Goal: Information Seeking & Learning: Learn about a topic

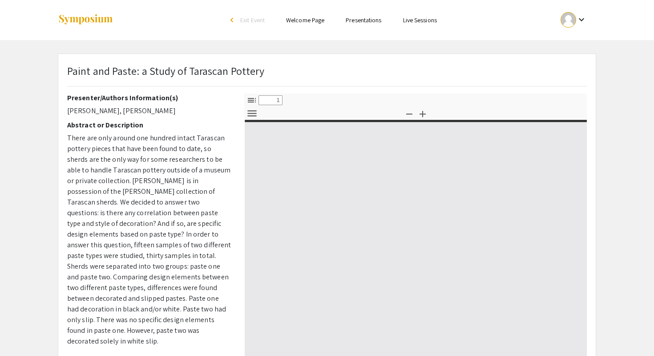
select select "custom"
type input "0"
select select "custom"
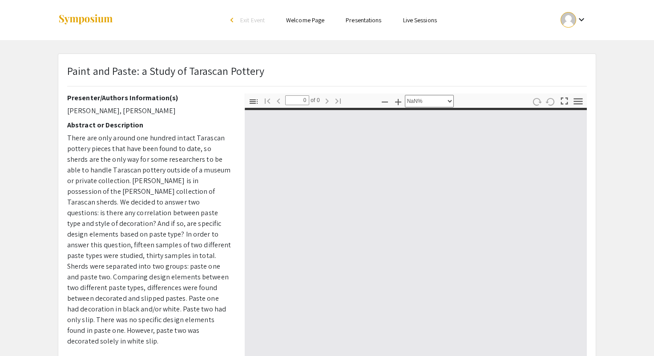
type input "1"
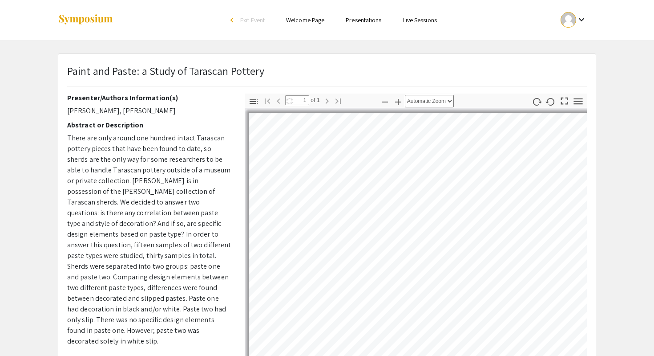
select select "auto"
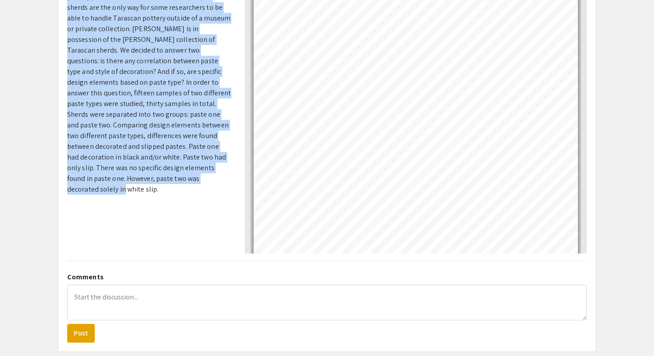
scroll to position [172, 0]
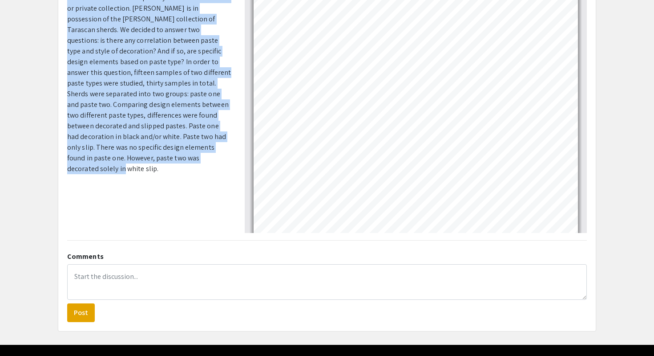
drag, startPoint x: 68, startPoint y: 99, endPoint x: 183, endPoint y: 165, distance: 132.5
click at [183, 165] on div "Presenter/Authors Information(s) [PERSON_NAME], [PERSON_NAME] Abstract or Descr…" at bounding box center [149, 51] width 164 height 260
copy div "Loremipsu/Dolorsi Ametconsect(a) Elitse Doeiusmo, Tem Incididu Utlabore et Dolo…"
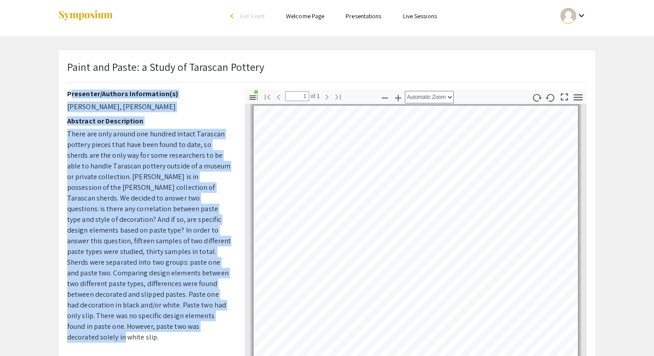
scroll to position [0, 0]
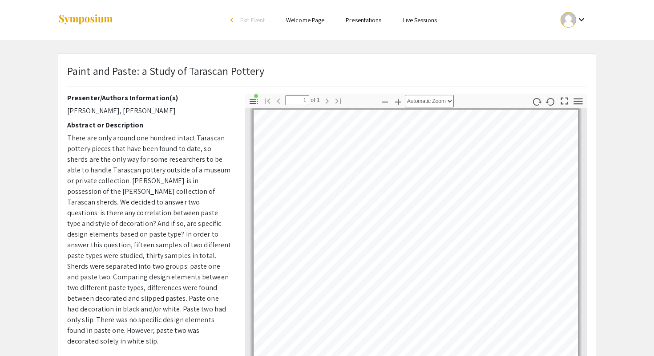
drag, startPoint x: 269, startPoint y: 71, endPoint x: 65, endPoint y: 71, distance: 204.2
click at [65, 71] on div "Paint and Paste: a Study of Tarascan Pottery" at bounding box center [327, 78] width 533 height 31
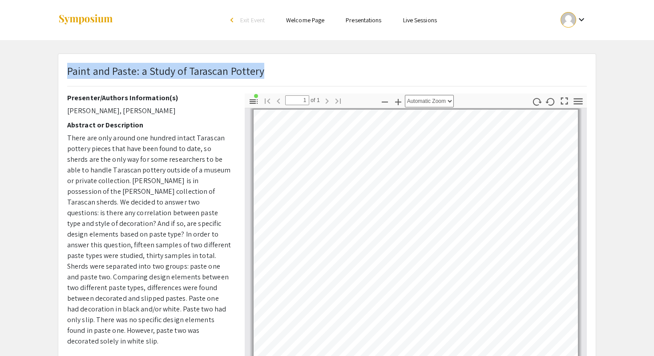
drag, startPoint x: 70, startPoint y: 71, endPoint x: 289, endPoint y: 63, distance: 219.5
click at [289, 63] on div "Paint and Paste: a Study of Tarascan Pottery" at bounding box center [327, 78] width 533 height 31
copy p "Paint and Paste: a Study of Tarascan Pottery"
